Goal: Find specific page/section

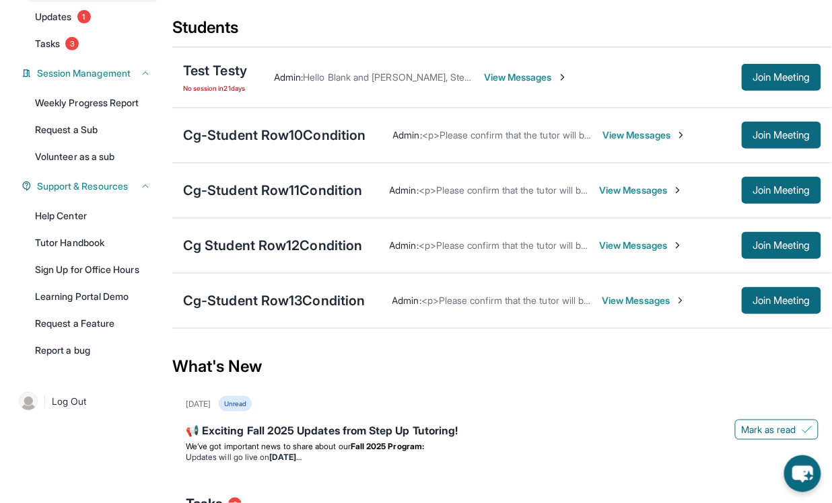
scroll to position [139, 0]
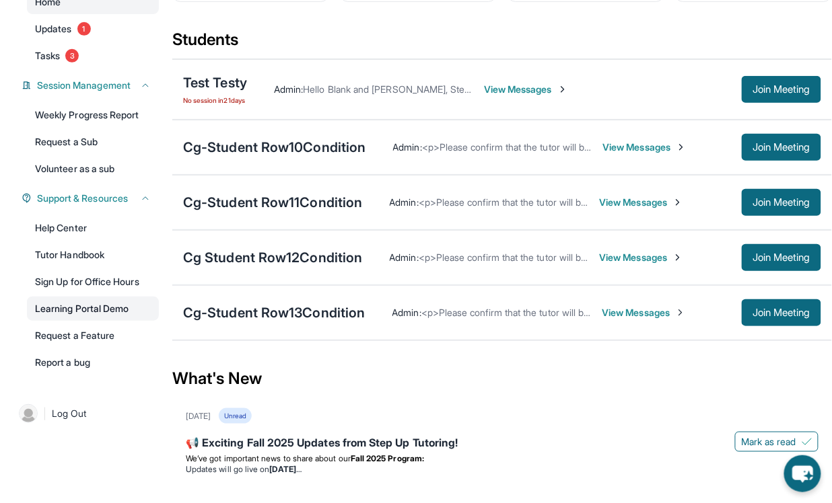
click at [115, 303] on link "Learning Portal Demo" at bounding box center [93, 309] width 132 height 24
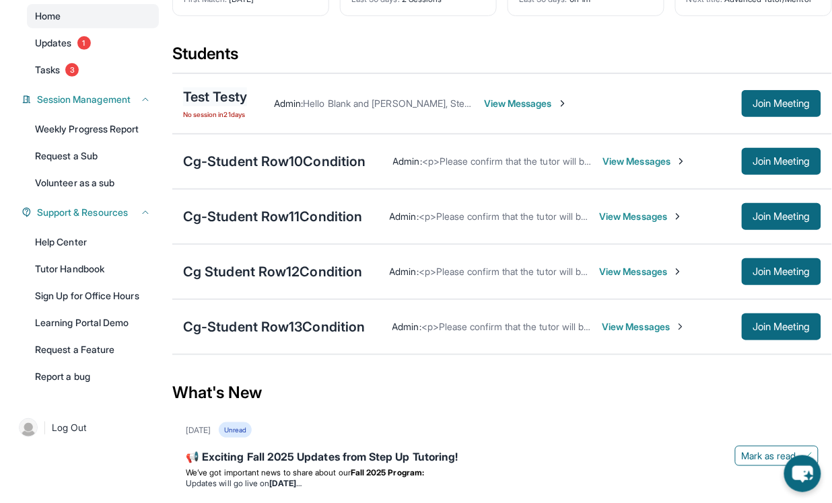
scroll to position [0, 0]
